Goal: Information Seeking & Learning: Learn about a topic

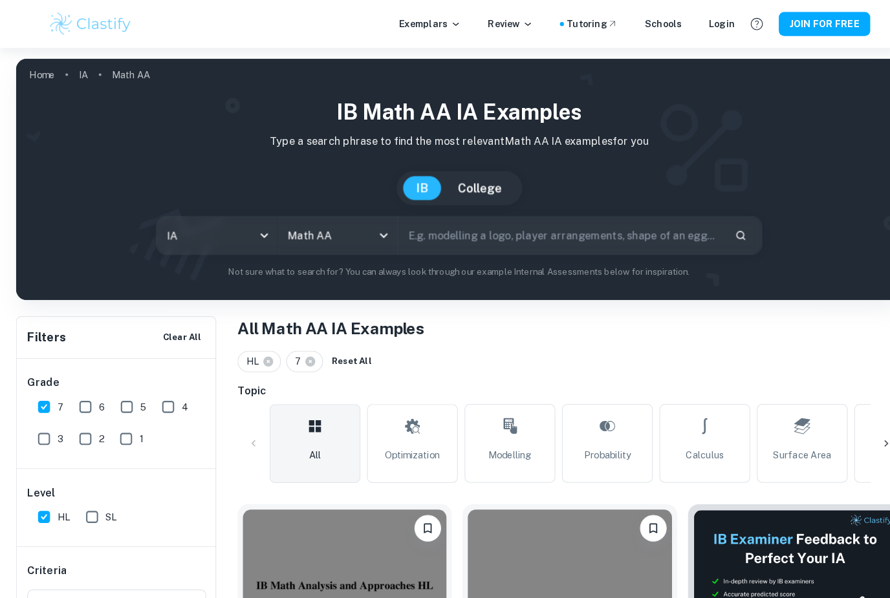
click at [679, 313] on h1 "All Math AA IA Examples" at bounding box center [552, 318] width 644 height 23
click at [309, 552] on img at bounding box center [333, 566] width 197 height 148
click at [45, 399] on input "7" at bounding box center [43, 395] width 26 height 26
checkbox input "false"
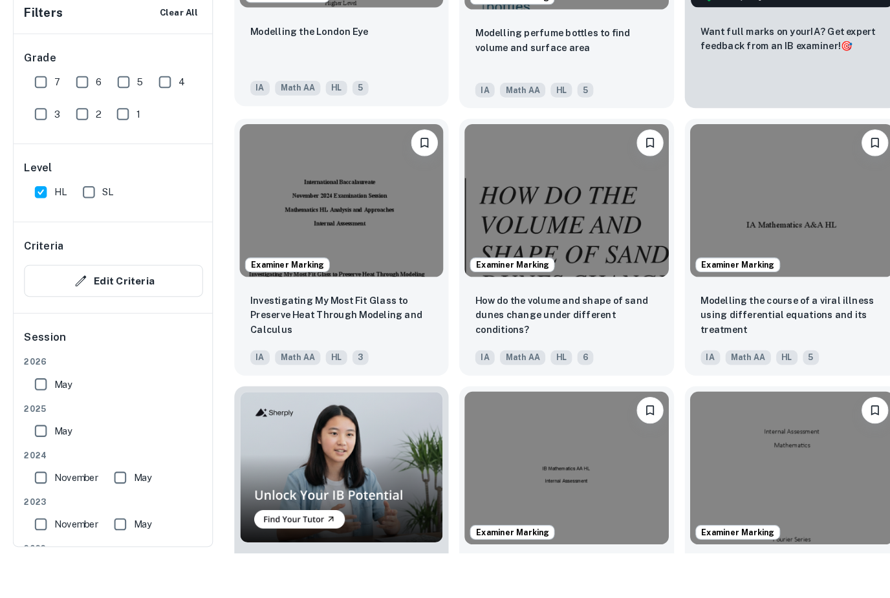
scroll to position [607, 0]
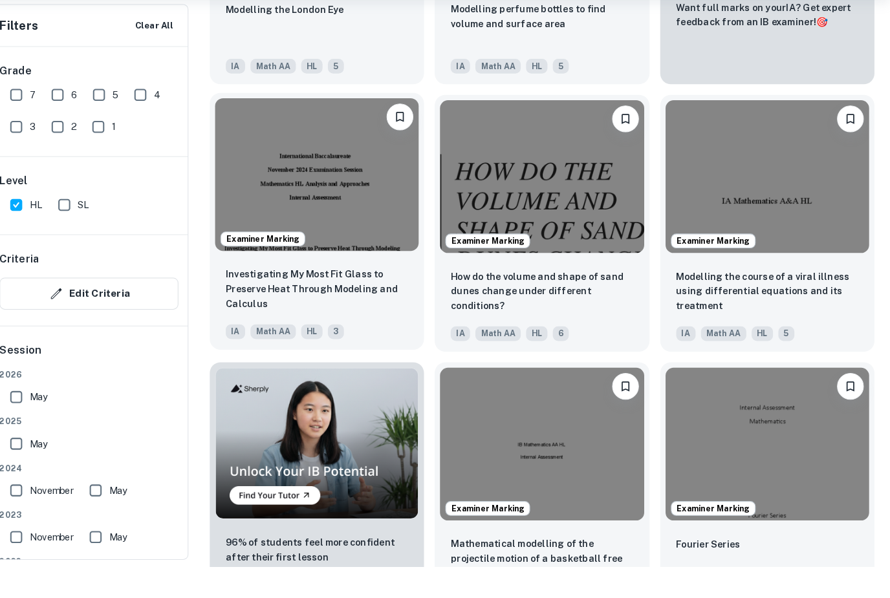
click at [286, 298] on div "Investigating My Most Fit Glass to Preserve Heat Through Modeling and Calculus …" at bounding box center [334, 343] width 208 height 91
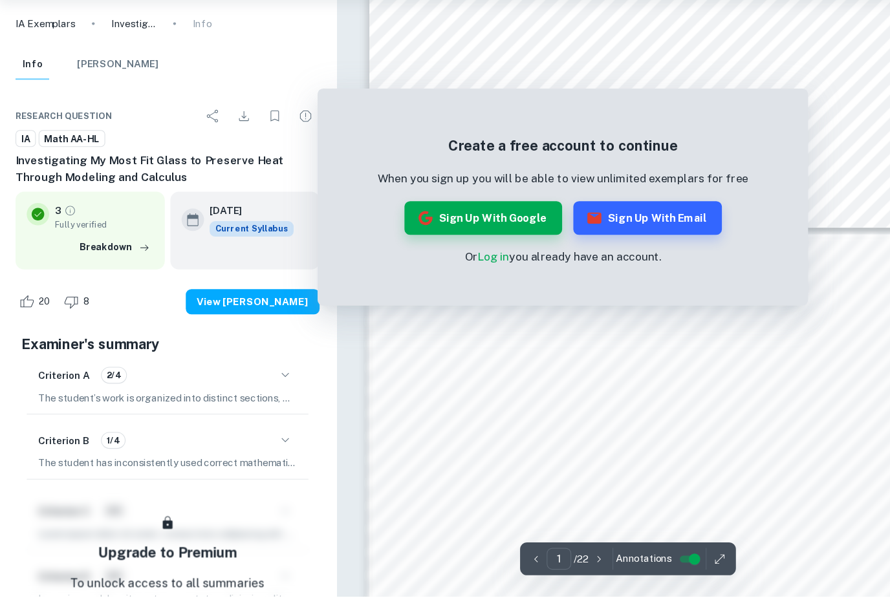
scroll to position [534, 0]
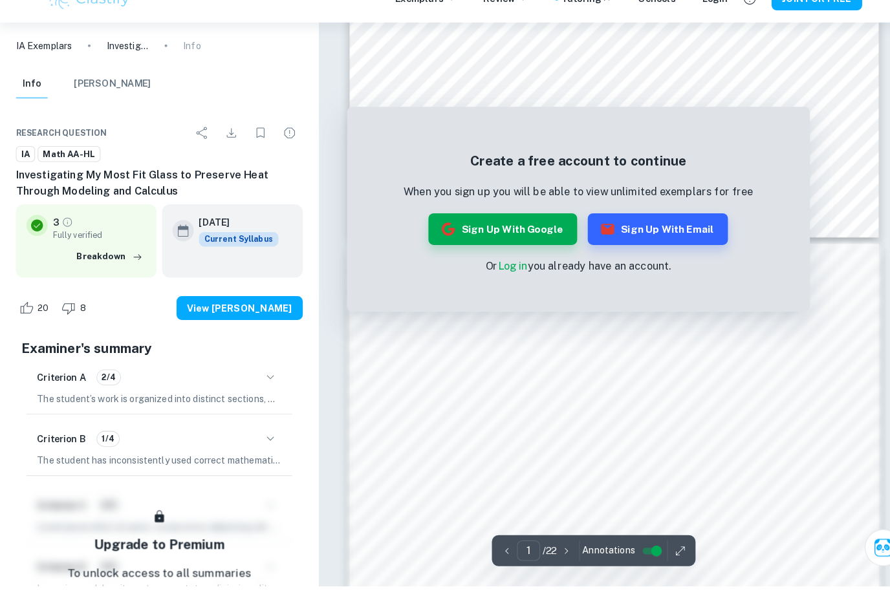
click at [164, 468] on p "The student has inconsistently used correct mathematical notation, symbols, and…" at bounding box center [155, 475] width 239 height 14
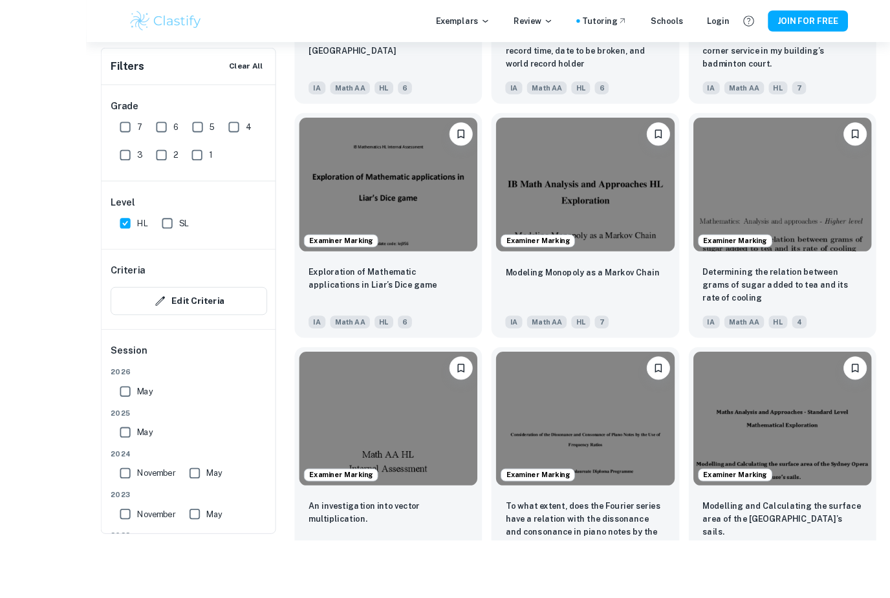
scroll to position [2709, 0]
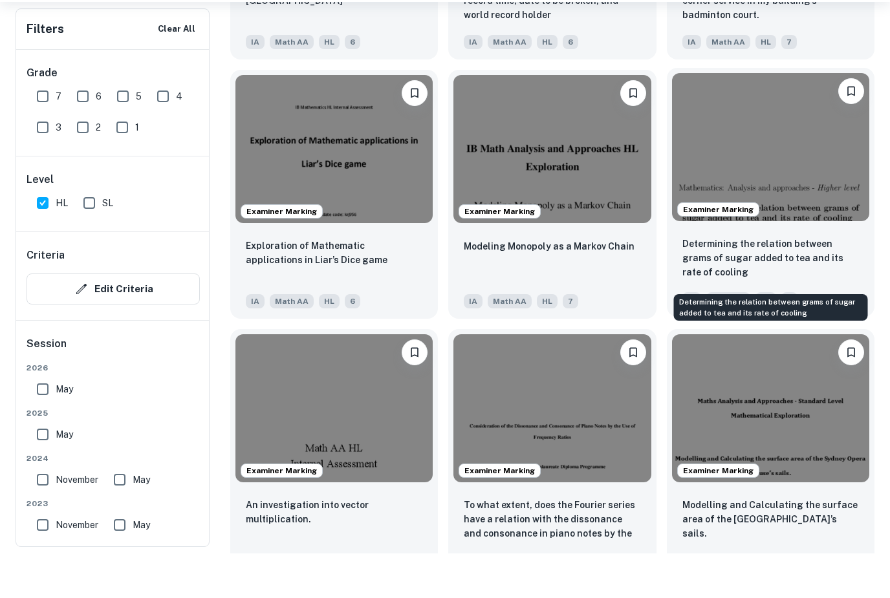
click at [853, 281] on p "Determining the relation between grams of sugar added to tea and its rate of co…" at bounding box center [771, 302] width 177 height 43
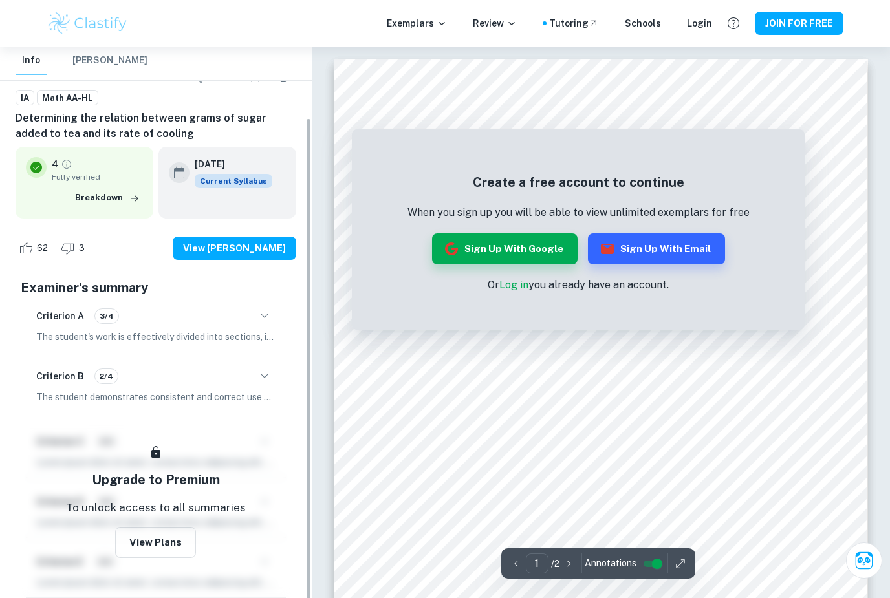
scroll to position [78, 0]
click at [124, 268] on div "62 3 View [PERSON_NAME]" at bounding box center [156, 248] width 281 height 49
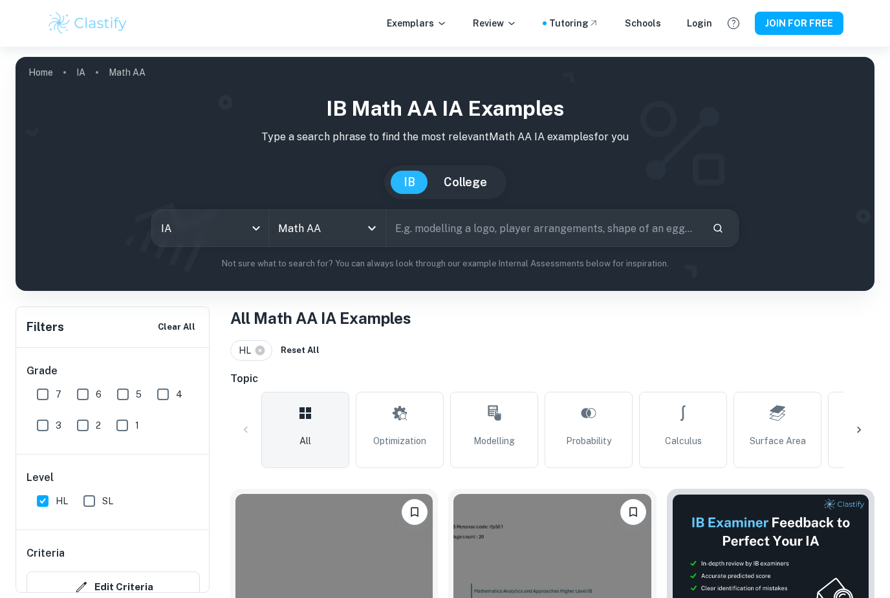
click at [442, 225] on input "text" at bounding box center [543, 228] width 315 height 36
click at [478, 230] on input "Coolingg" at bounding box center [528, 228] width 285 height 36
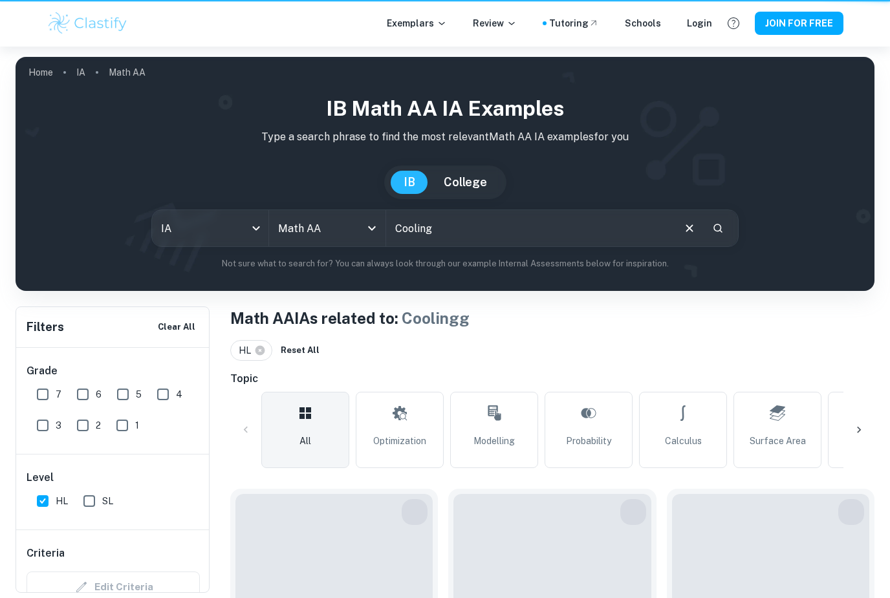
type input "Coolingg"
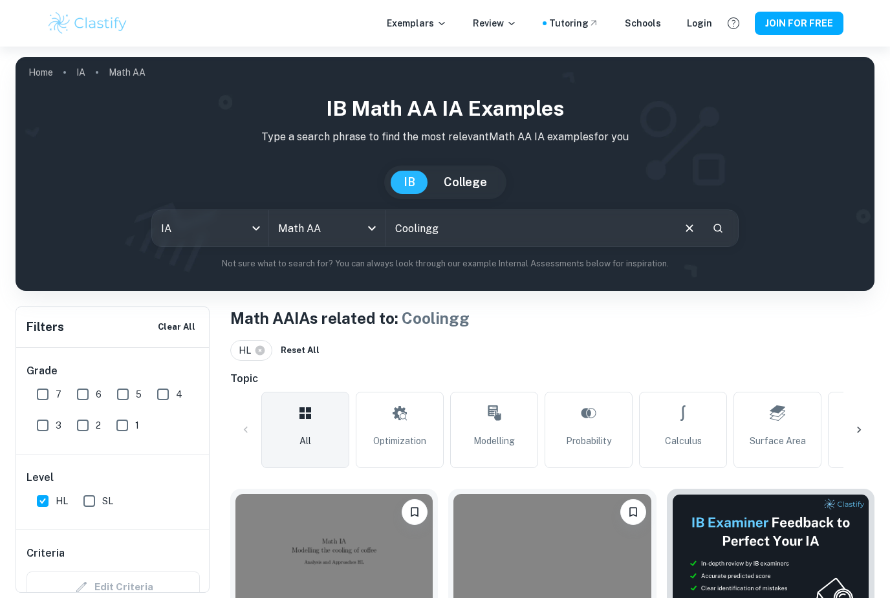
click at [45, 398] on input "7" at bounding box center [43, 395] width 26 height 26
checkbox input "true"
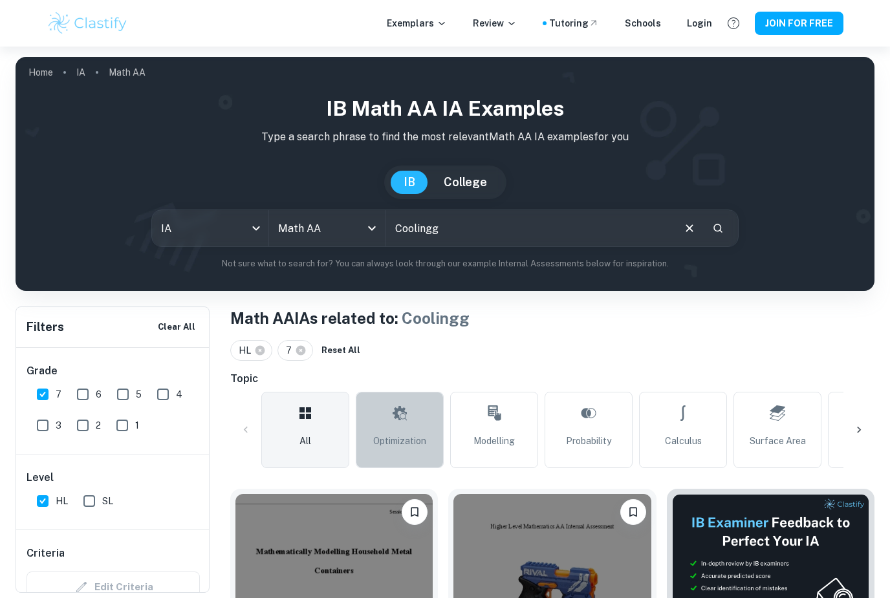
click at [396, 437] on span "Optimization" at bounding box center [399, 441] width 53 height 14
type input "Optimization"
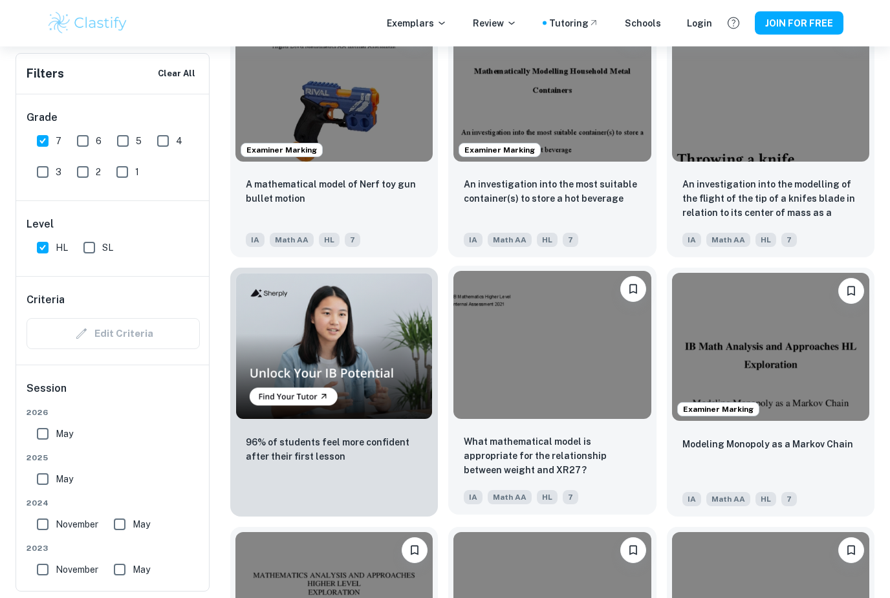
scroll to position [740, 0]
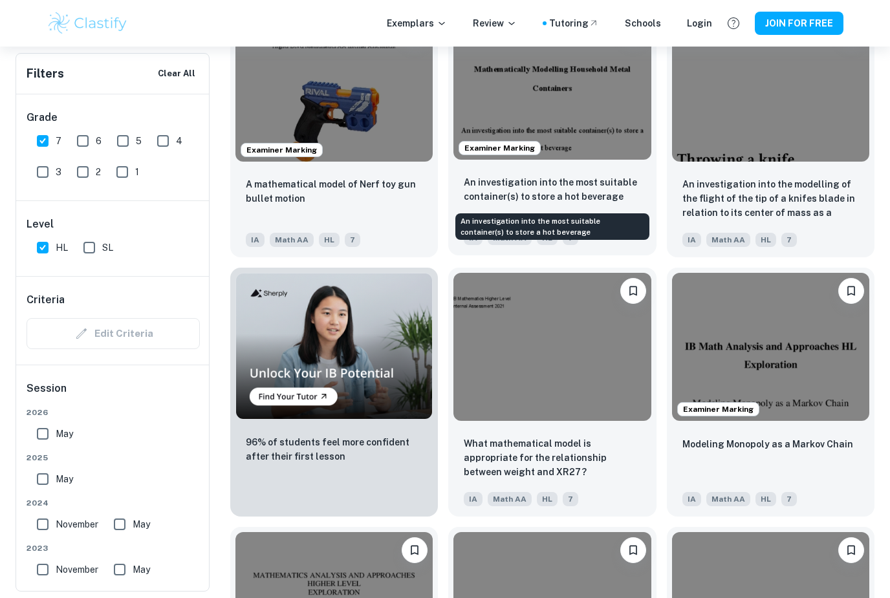
click at [532, 190] on p "An investigation into the most suitable container(s) to store a hot beverage" at bounding box center [552, 189] width 177 height 28
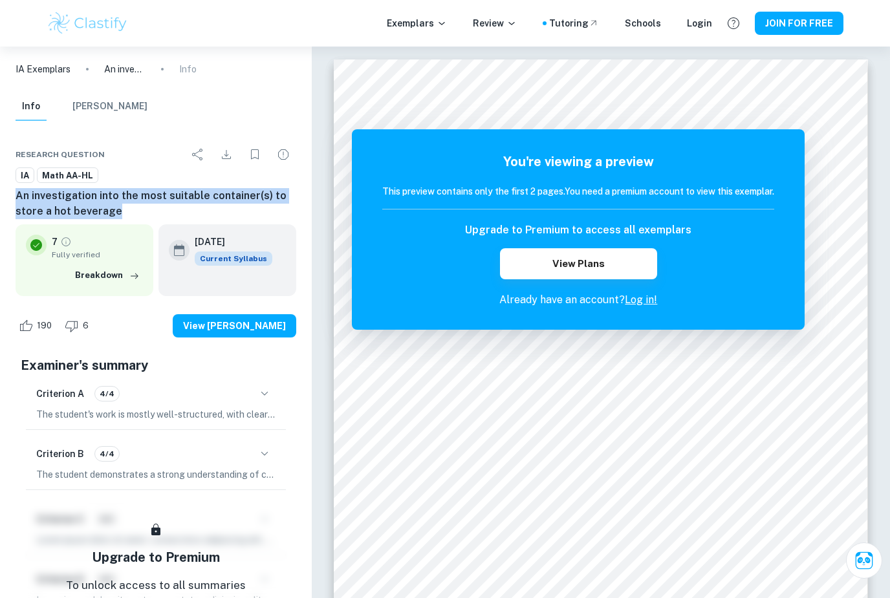
drag, startPoint x: 128, startPoint y: 215, endPoint x: 0, endPoint y: 199, distance: 129.0
click at [0, 199] on div "Research question IA Math AA-HL An investigation into the most suitable contain…" at bounding box center [156, 421] width 312 height 591
copy h6 "An investigation into the most suitable container(s) to store a hot beverage"
click at [246, 189] on h6 "An investigation into the most suitable container(s) to store a hot beverage" at bounding box center [156, 203] width 281 height 31
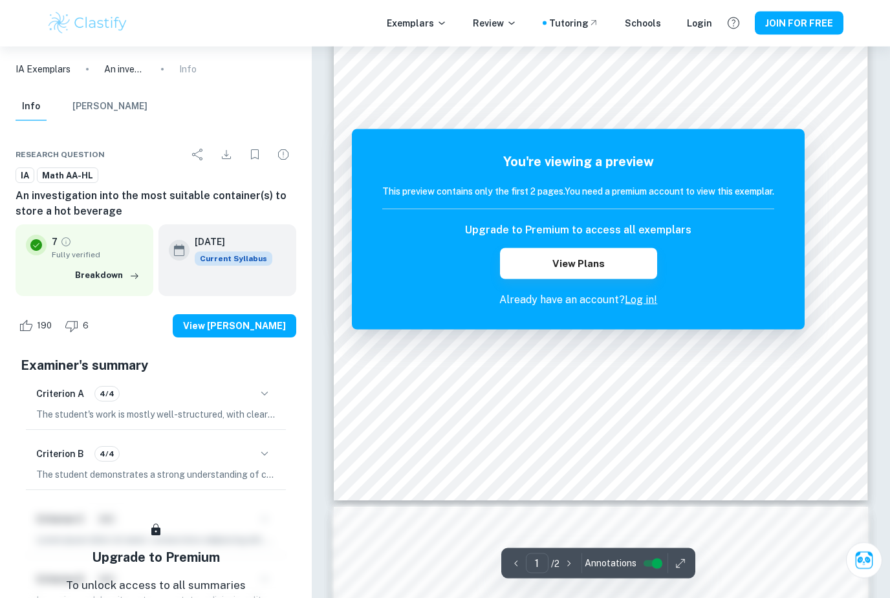
scroll to position [314, 0]
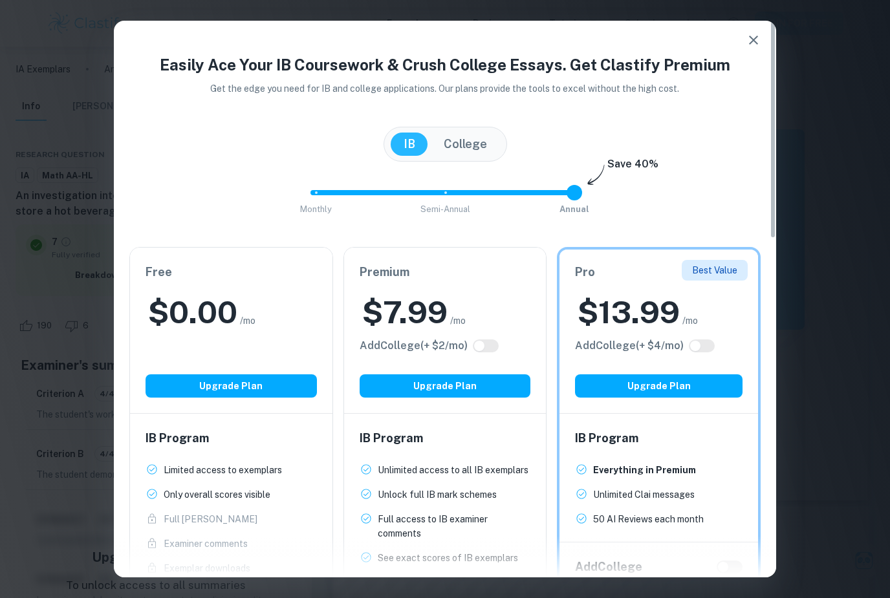
drag, startPoint x: 757, startPoint y: 36, endPoint x: 757, endPoint y: 18, distance: 18.1
click at [757, 36] on icon "button" at bounding box center [753, 40] width 9 height 9
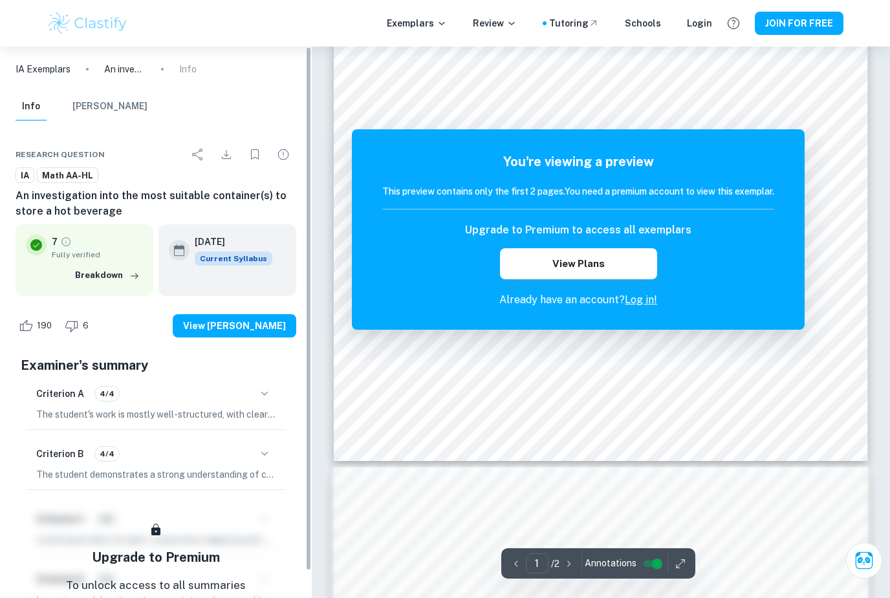
scroll to position [356, 0]
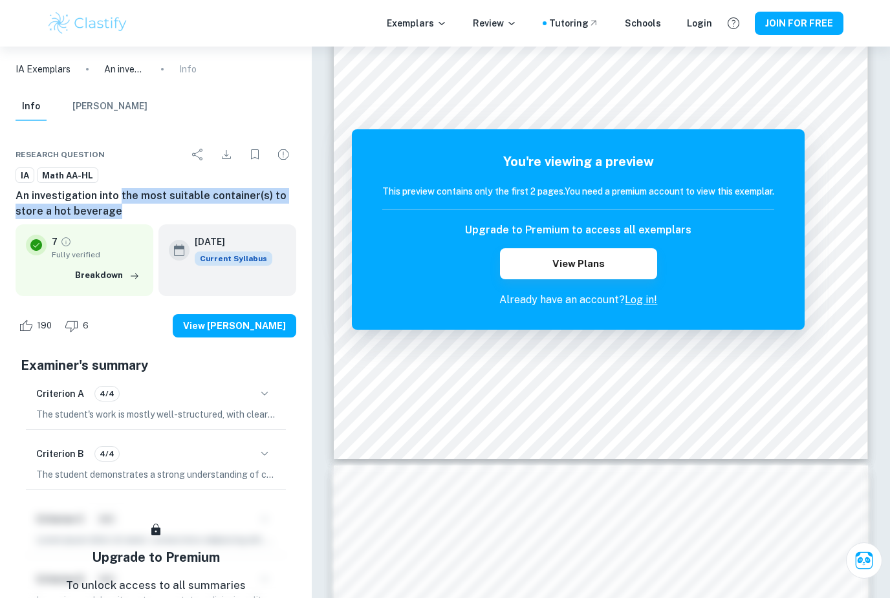
drag, startPoint x: 136, startPoint y: 217, endPoint x: 117, endPoint y: 197, distance: 27.5
click at [117, 197] on h6 "An investigation into the most suitable container(s) to store a hot beverage" at bounding box center [156, 203] width 281 height 31
copy h6 "the most suitable container(s) to store a hot beverage"
drag, startPoint x: 265, startPoint y: 30, endPoint x: -1, endPoint y: -356, distance: 469.1
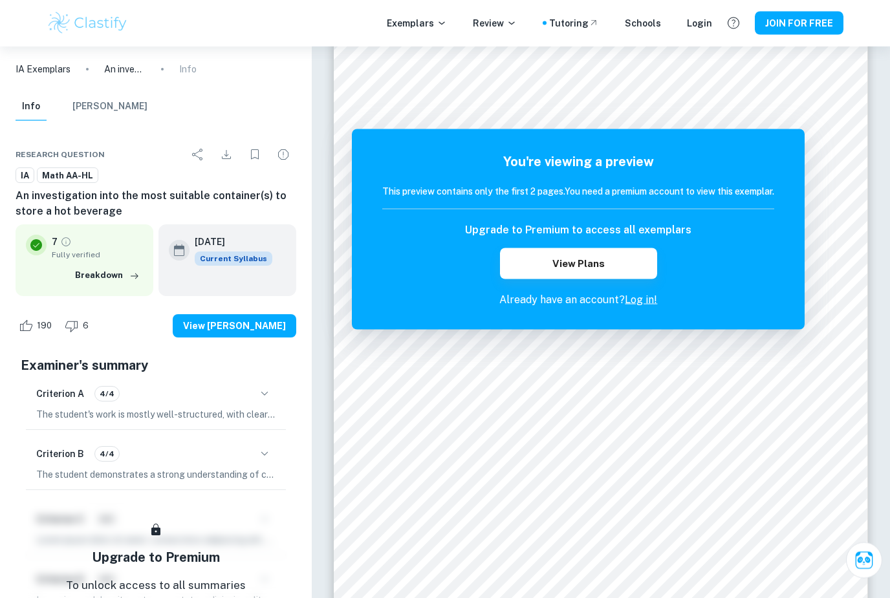
scroll to position [107, 0]
